Goal: Answer question/provide support: Answer question/provide support

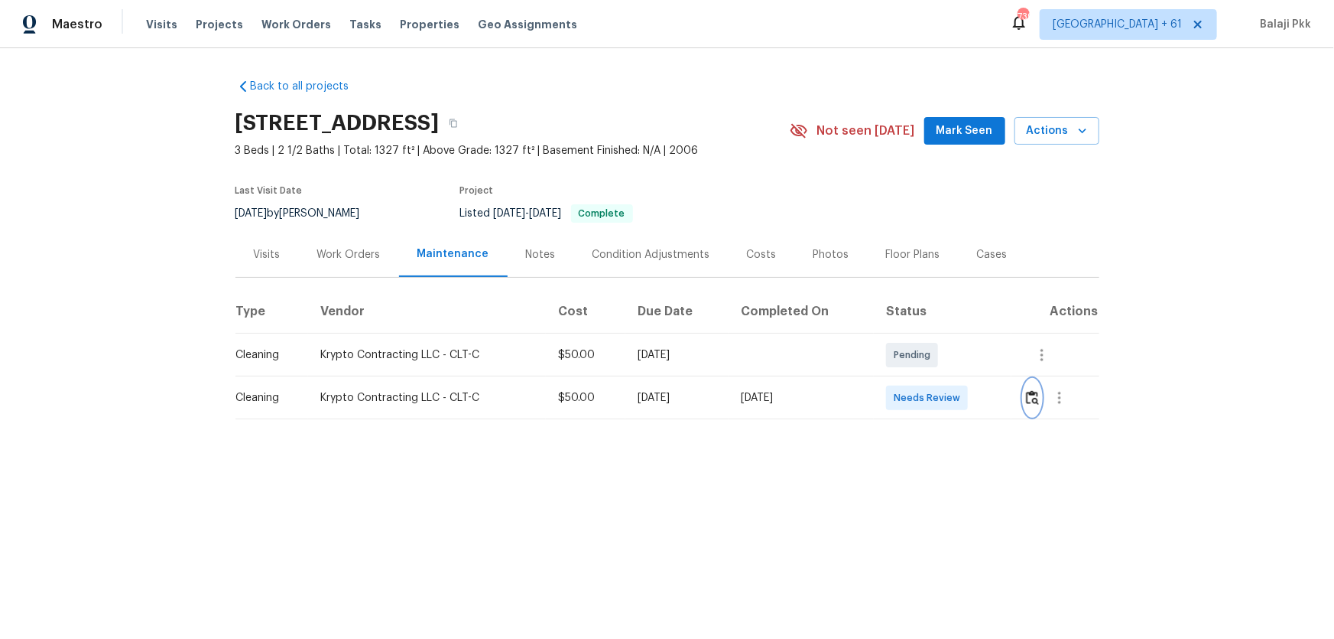
click at [949, 395] on img "button" at bounding box center [1032, 397] width 13 height 15
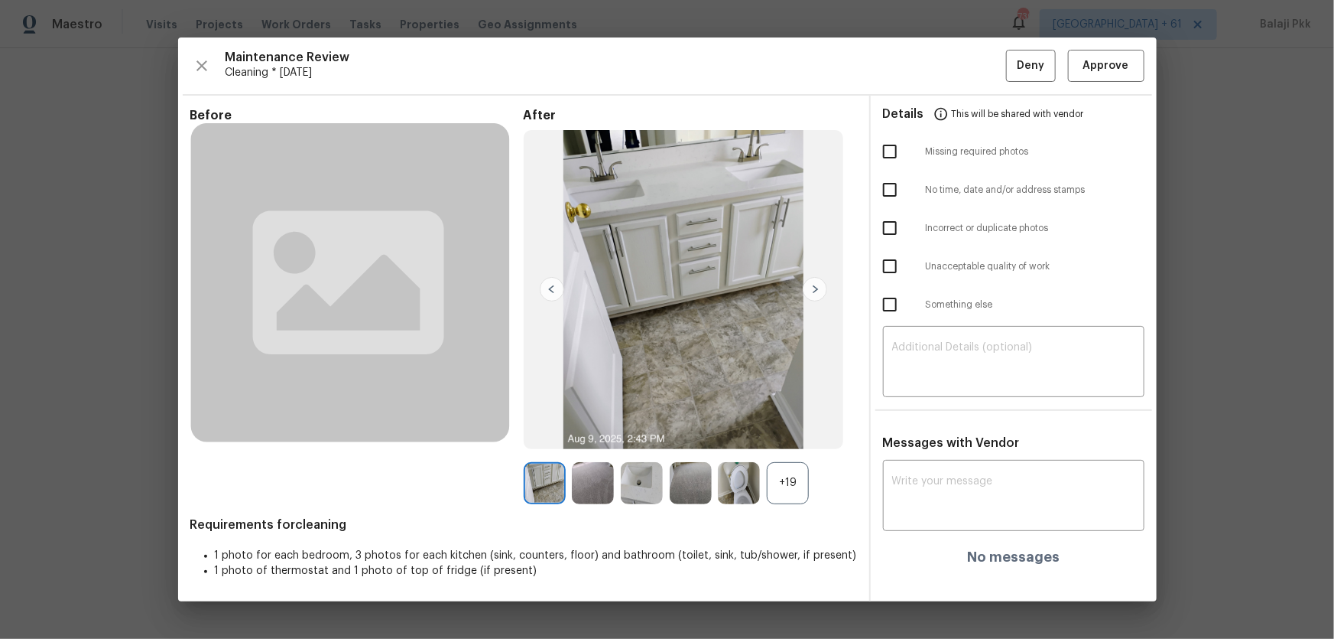
click at [771, 421] on div "+19" at bounding box center [788, 483] width 42 height 42
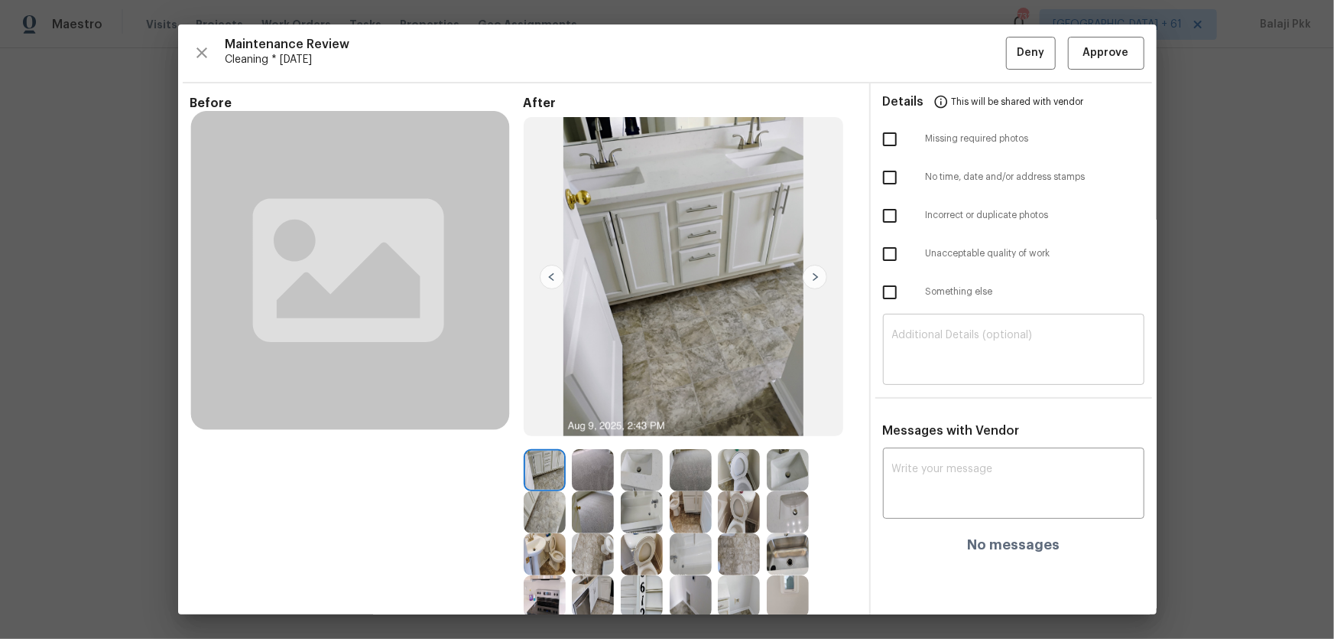
drag, startPoint x: 977, startPoint y: 338, endPoint x: 993, endPoint y: 332, distance: 17.2
click at [949, 337] on textarea at bounding box center [1013, 351] width 243 height 43
click at [949, 421] on textarea at bounding box center [1013, 484] width 243 height 43
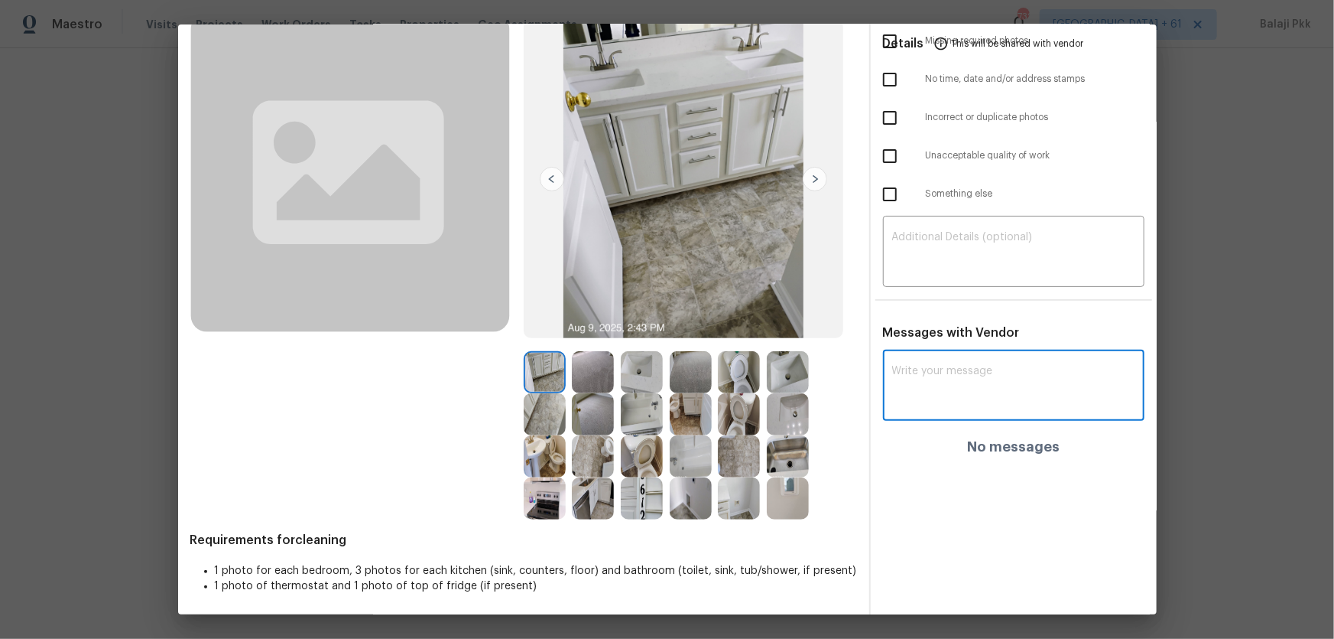
scroll to position [99, 0]
paste textarea "Maintenance Audit Team: Greetings. Following further review, the visit schedule…"
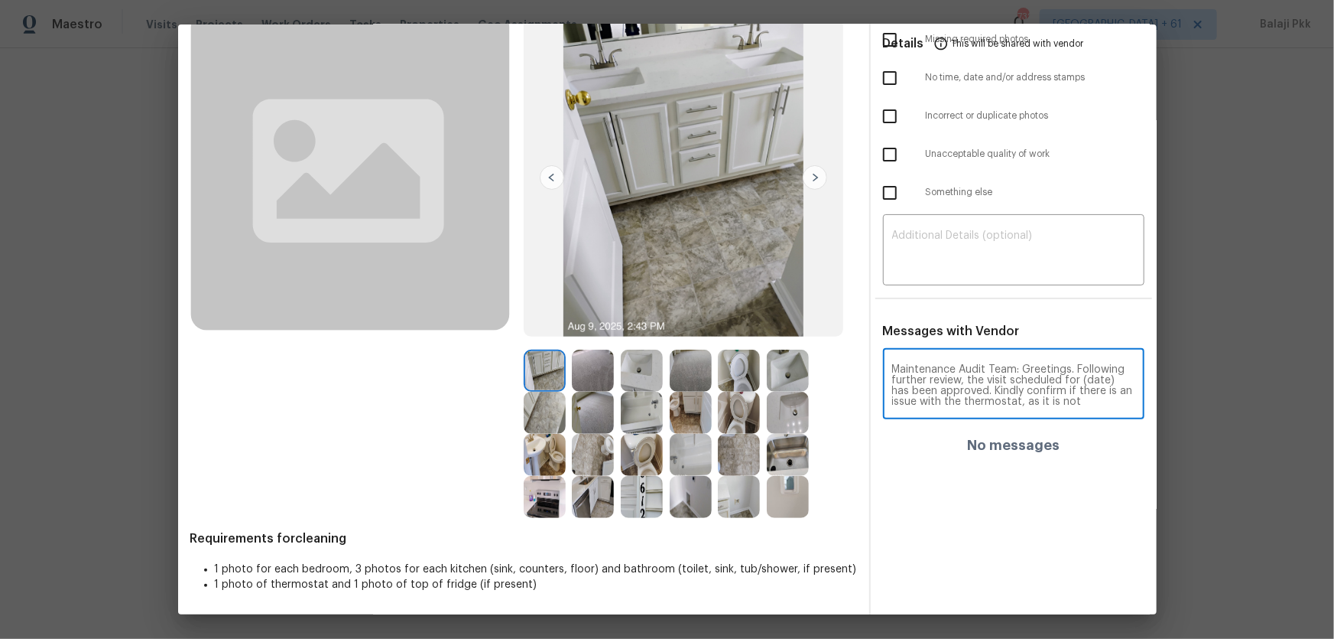
scroll to position [43, 0]
click at [949, 406] on textarea "Maintenance Audit Team: Greetings. Following further review, the visit schedule…" at bounding box center [986, 391] width 188 height 54
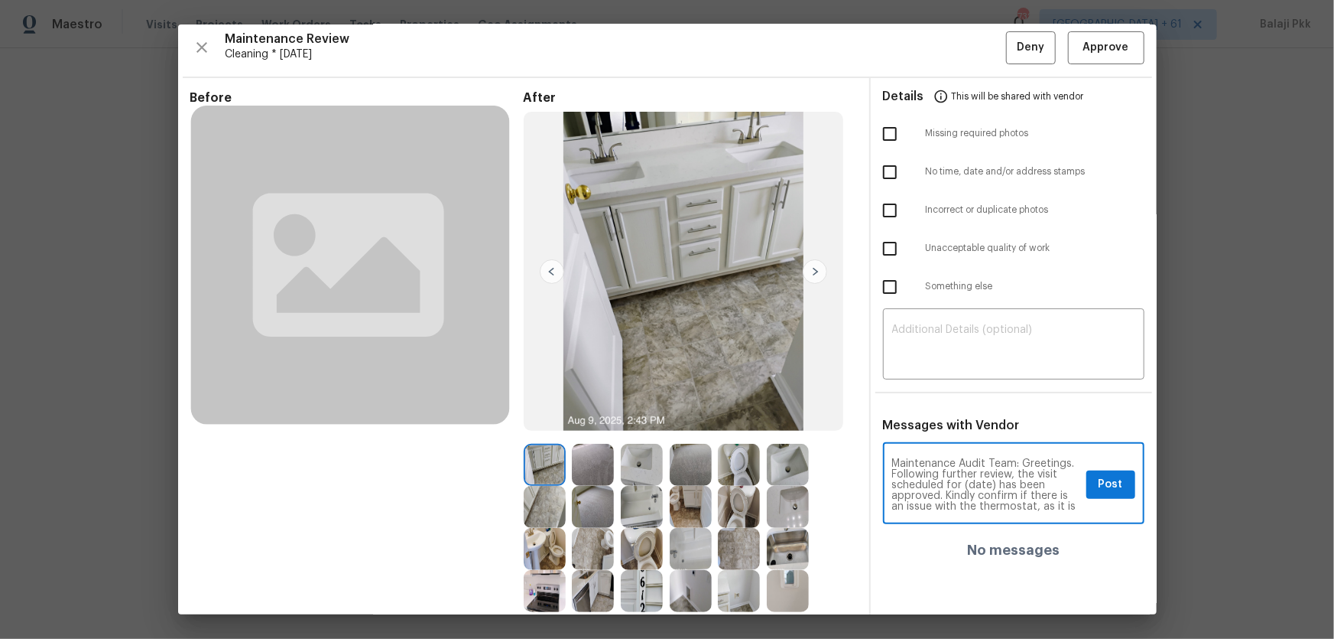
scroll to position [0, 0]
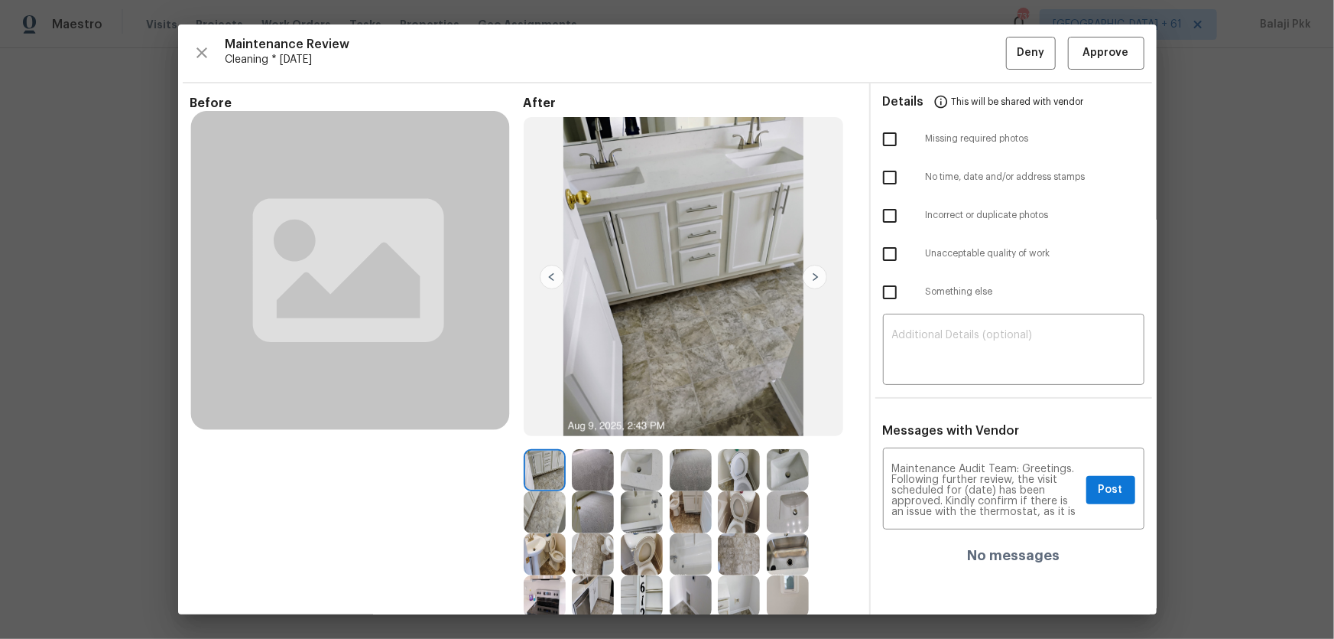
click at [788, 421] on img at bounding box center [788, 596] width 42 height 42
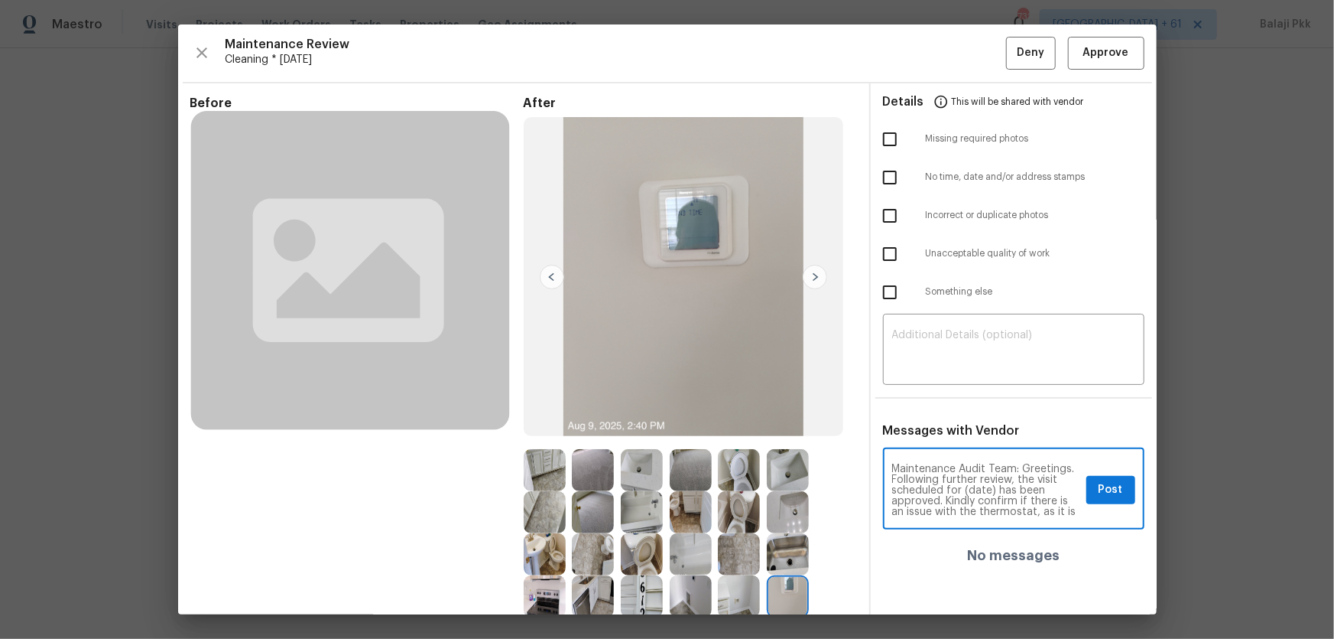
drag, startPoint x: 912, startPoint y: 496, endPoint x: 883, endPoint y: 499, distance: 29.3
click at [883, 421] on div "Maintenance Audit Team: Greetings. Following further review, the visit schedule…" at bounding box center [1014, 490] width 262 height 78
click at [949, 421] on textarea "Maintenance Audit Team: Greetings. Following further review, the visit schedule…" at bounding box center [986, 490] width 188 height 54
drag, startPoint x: 987, startPoint y: 478, endPoint x: 887, endPoint y: 476, distance: 100.2
click at [892, 421] on textarea "Maintenance Audit Team: Greetings. Following further review, the visit schedule…" at bounding box center [986, 490] width 188 height 54
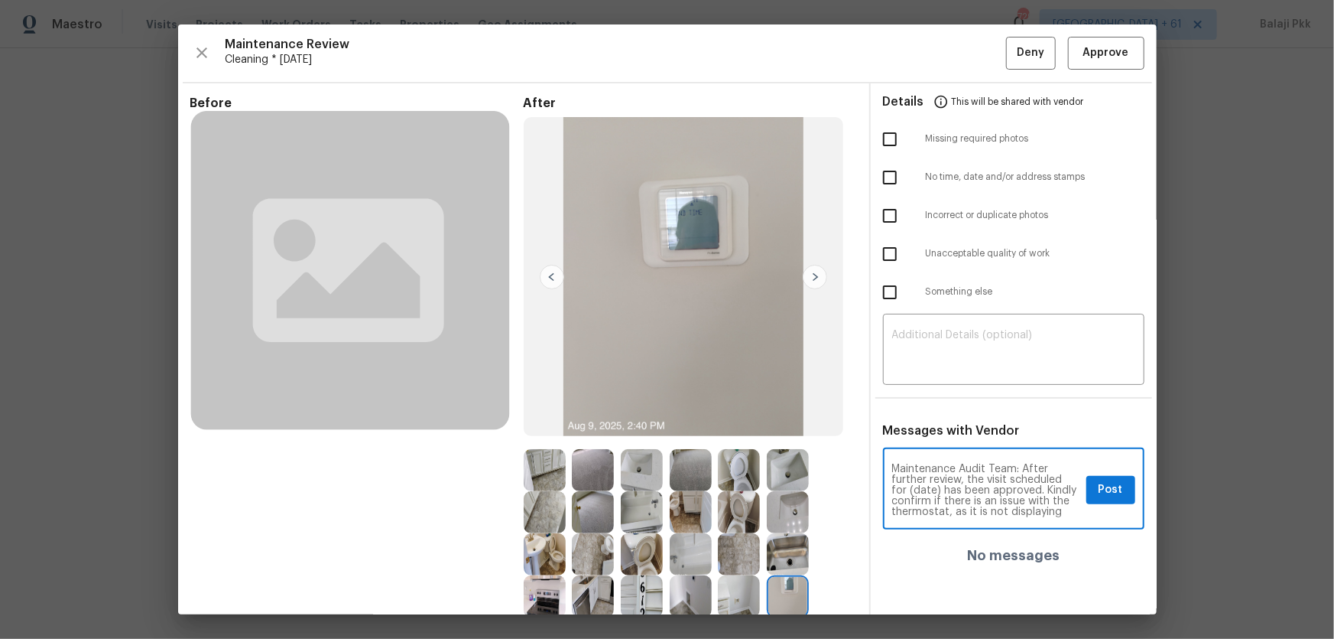
drag, startPoint x: 1005, startPoint y: 477, endPoint x: 931, endPoint y: 489, distance: 75.1
click at [931, 421] on textarea "Maintenance Audit Team: After further review, the visit scheduled for (date) ha…" at bounding box center [986, 490] width 188 height 54
type textarea "Maintenance Audit Team: After further review, the visit has been approved. Kind…"
click at [949, 421] on textarea "Maintenance Audit Team: After further review, the visit has been approved. Kind…" at bounding box center [986, 490] width 188 height 54
click at [949, 421] on button "Post" at bounding box center [1111, 490] width 49 height 28
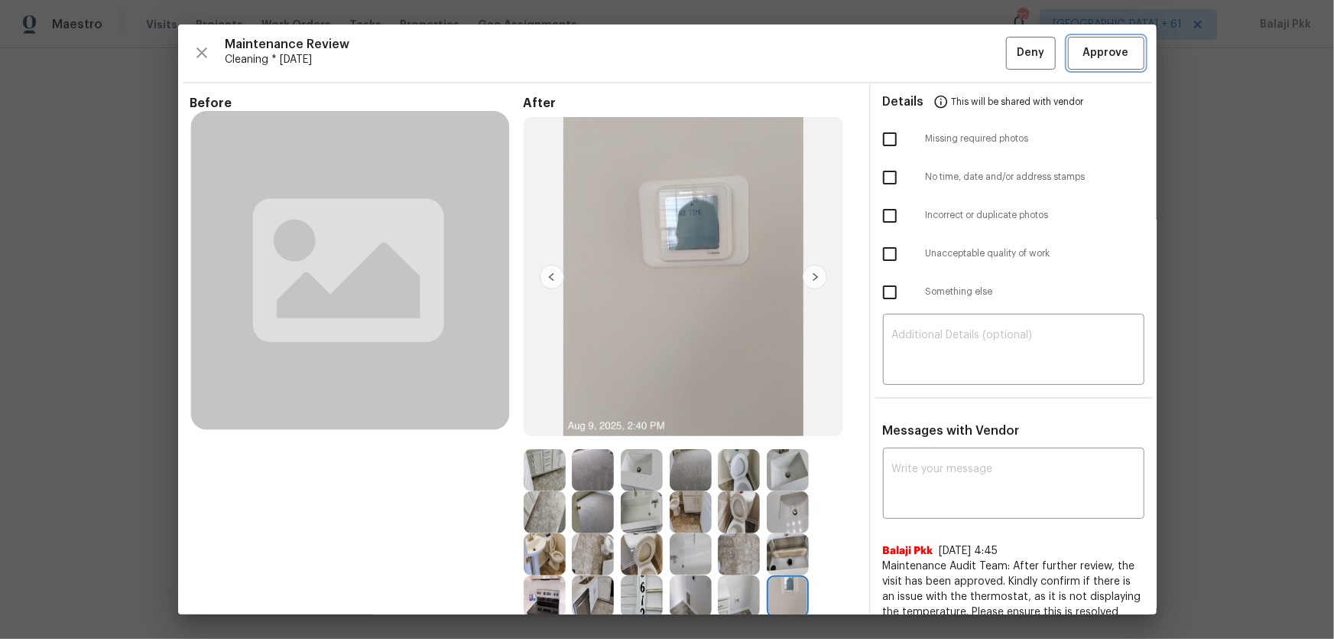
click at [949, 54] on span "Approve" at bounding box center [1107, 53] width 46 height 19
